Goal: Task Accomplishment & Management: Manage account settings

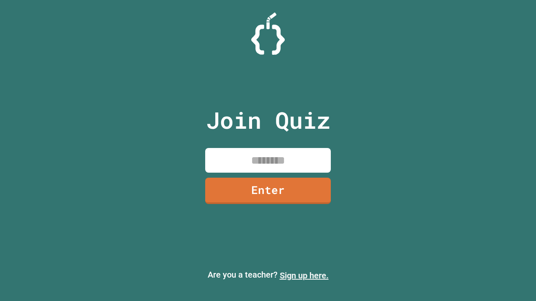
click at [304, 276] on link "Sign up here." at bounding box center [304, 276] width 49 height 10
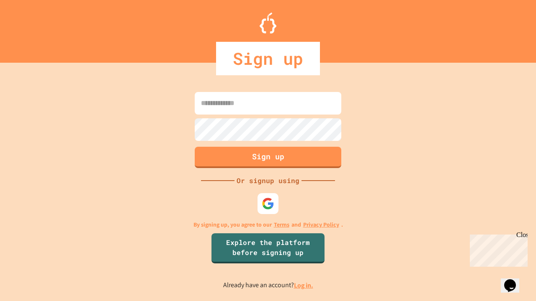
click at [304, 285] on link "Log in." at bounding box center [303, 285] width 19 height 9
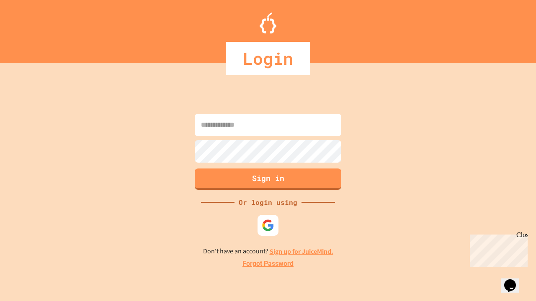
click at [268, 264] on link "Forgot Password" at bounding box center [267, 264] width 51 height 10
